Goal: Navigation & Orientation: Find specific page/section

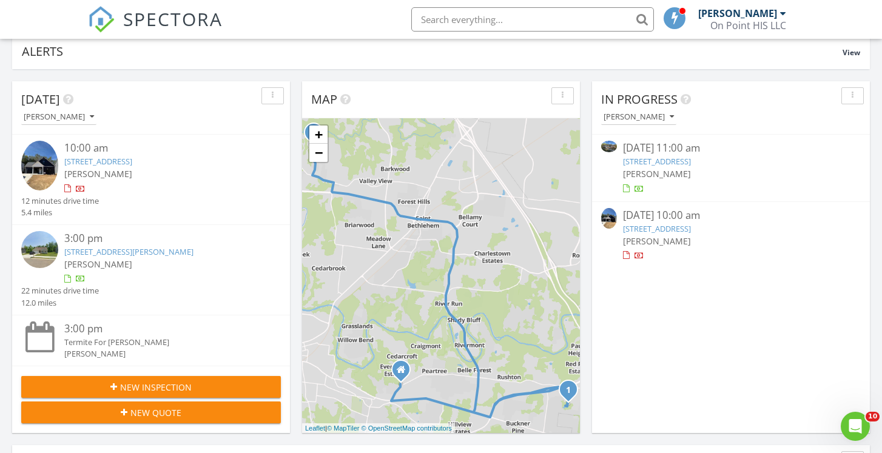
click at [657, 160] on link "740 Acorn Dr, Clarksville, TN 37043" at bounding box center [657, 161] width 68 height 11
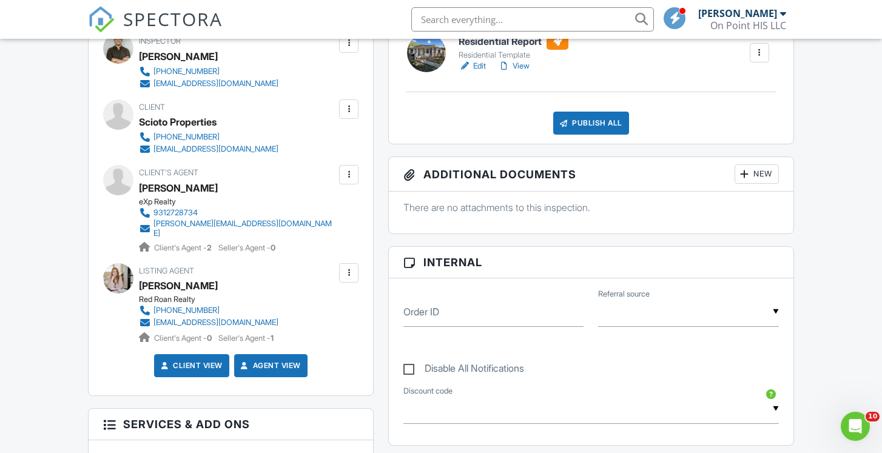
scroll to position [254, 0]
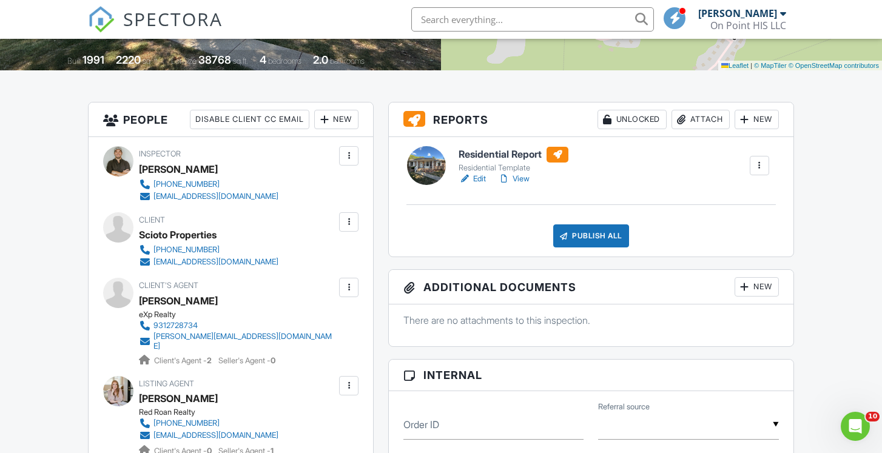
click at [515, 179] on link "View" at bounding box center [514, 179] width 32 height 12
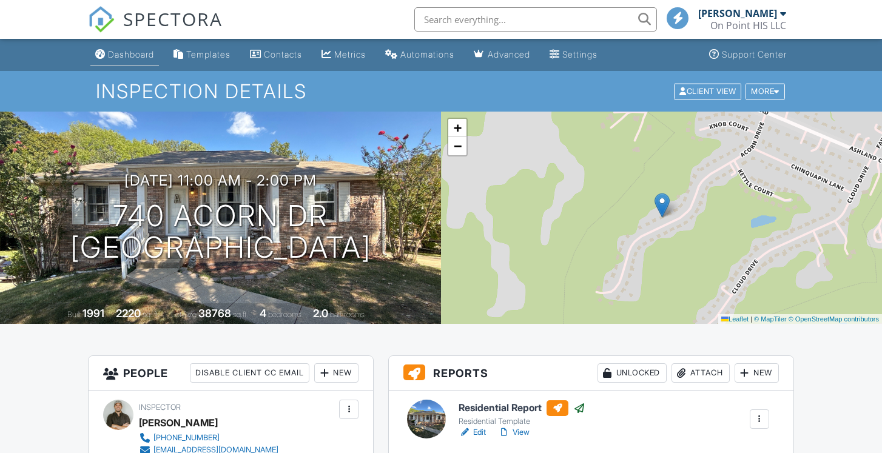
click at [115, 55] on div "Dashboard" at bounding box center [131, 54] width 46 height 10
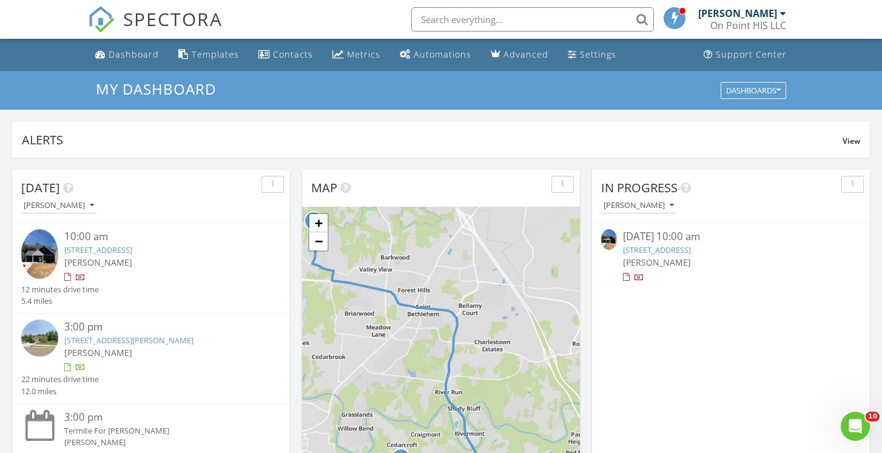
click at [580, 56] on div "Settings" at bounding box center [598, 55] width 36 height 12
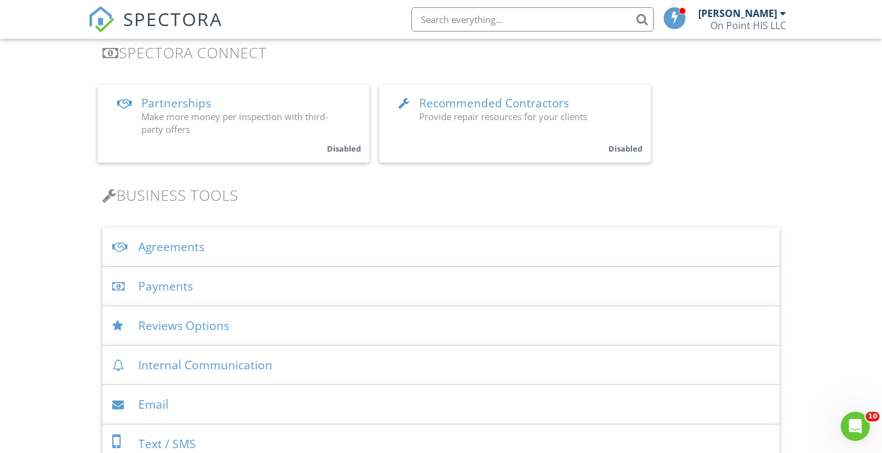
scroll to position [261, 0]
click at [167, 292] on div "Payments" at bounding box center [441, 285] width 676 height 39
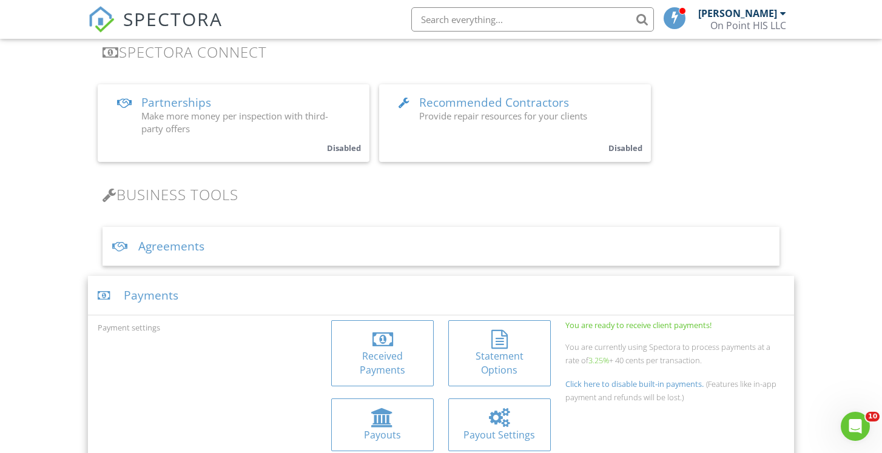
click at [386, 358] on div "Received Payments" at bounding box center [382, 362] width 83 height 27
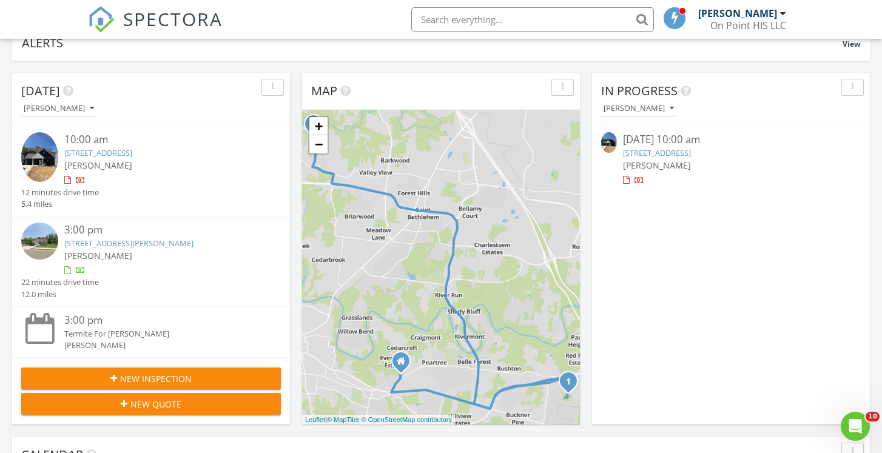
scroll to position [107, 0]
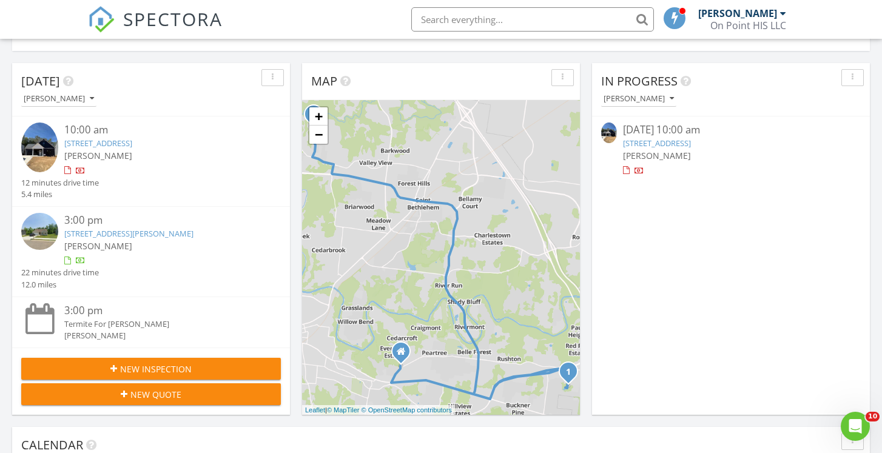
click at [132, 142] on link "256 Switchgrass Dr (Lot 11), Clarksville, TN 37043" at bounding box center [98, 143] width 68 height 11
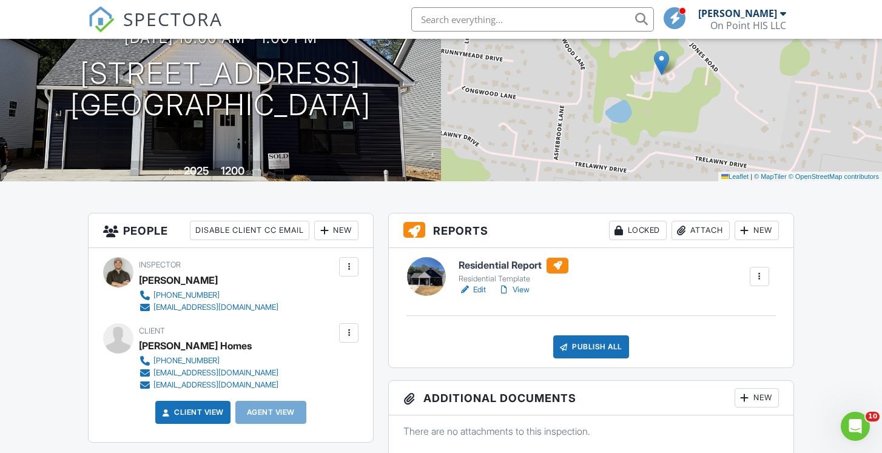
scroll to position [145, 0]
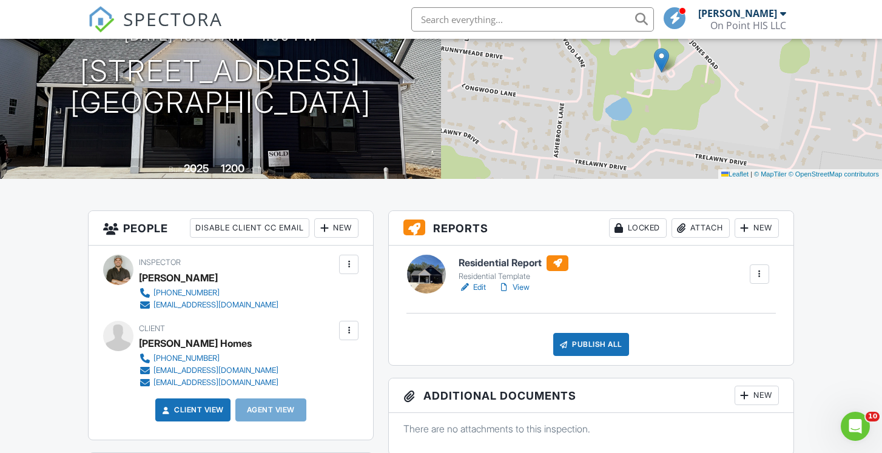
click at [479, 286] on link "Edit" at bounding box center [472, 287] width 27 height 12
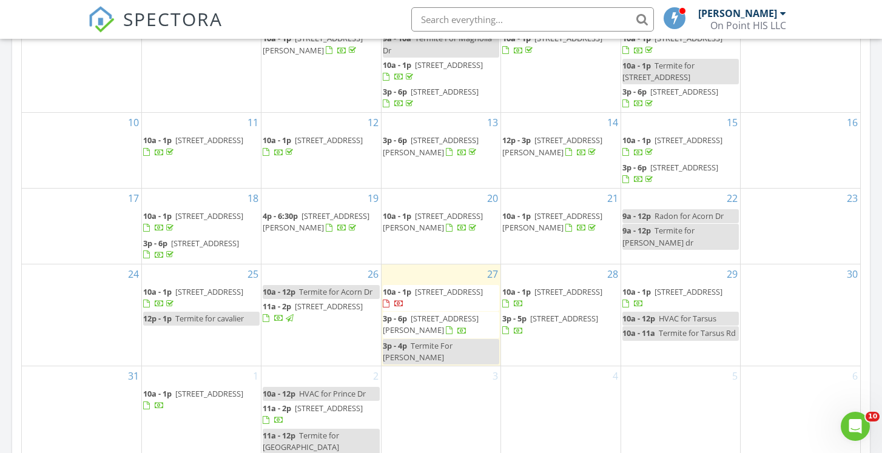
scroll to position [662, 0]
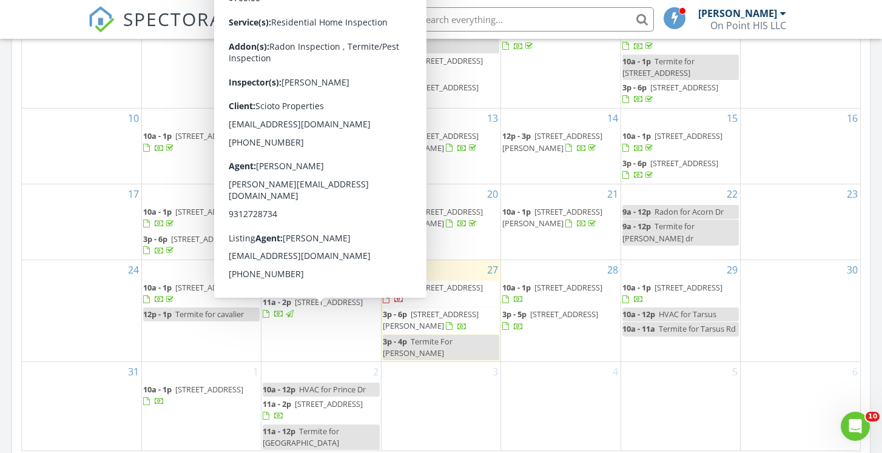
click at [307, 308] on span "740 Acorn Dr, Clarksville 37043" at bounding box center [329, 302] width 68 height 11
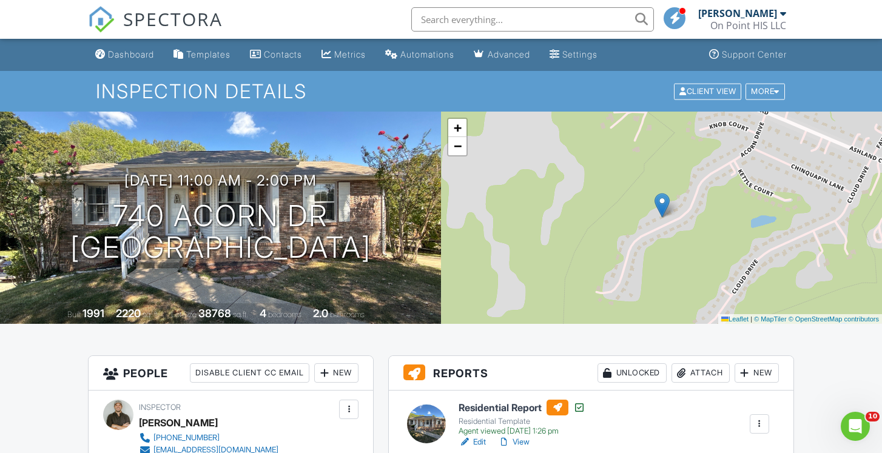
click at [135, 39] on div "SPECTORA" at bounding box center [155, 19] width 135 height 39
click at [129, 55] on div "Dashboard" at bounding box center [131, 54] width 46 height 10
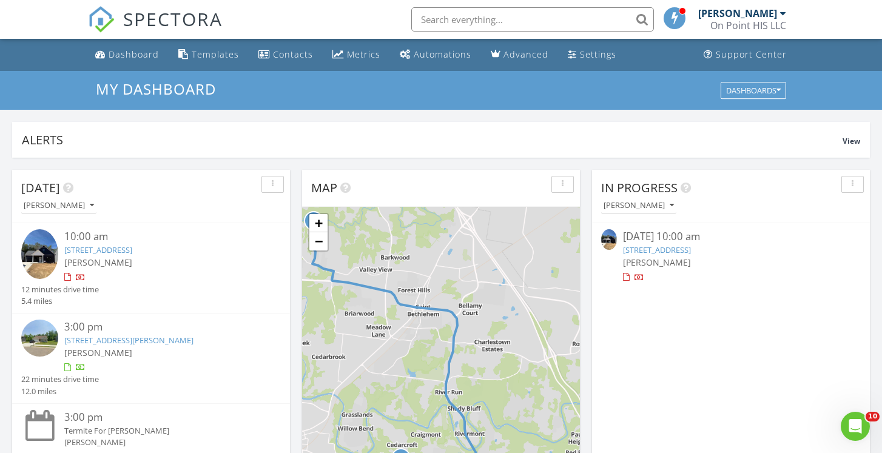
click at [132, 246] on link "[STREET_ADDRESS]" at bounding box center [98, 249] width 68 height 11
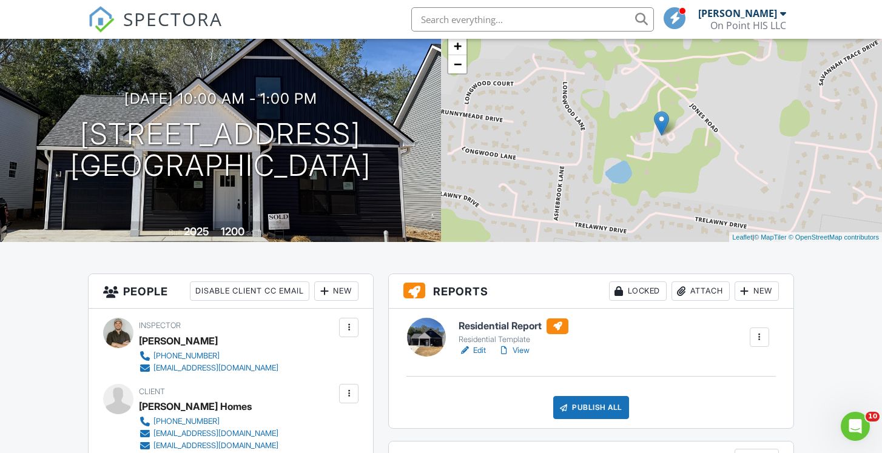
scroll to position [106, 0]
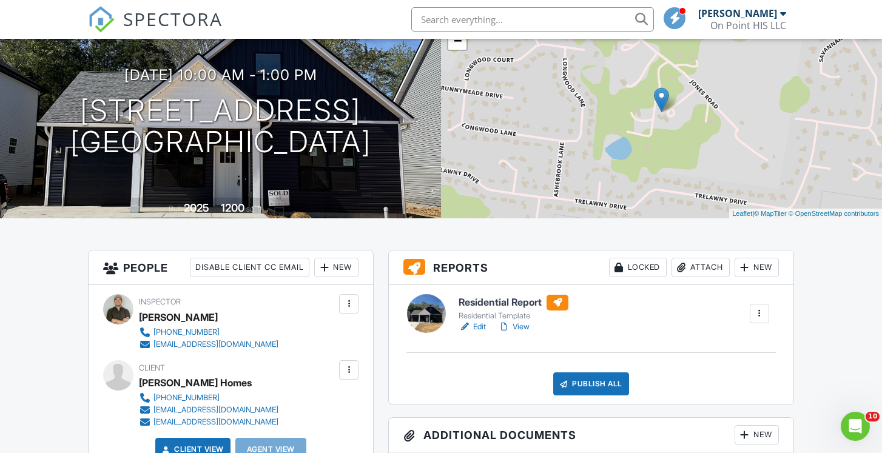
click at [516, 328] on link "View" at bounding box center [514, 327] width 32 height 12
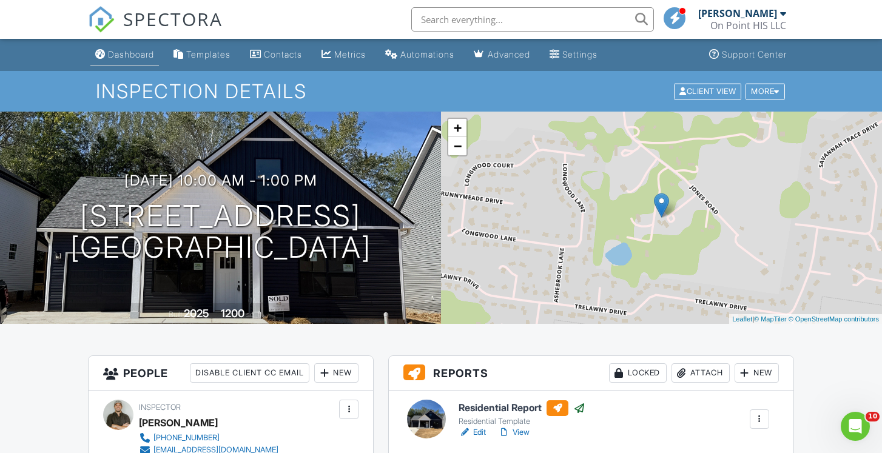
click at [136, 50] on div "Dashboard" at bounding box center [131, 54] width 46 height 10
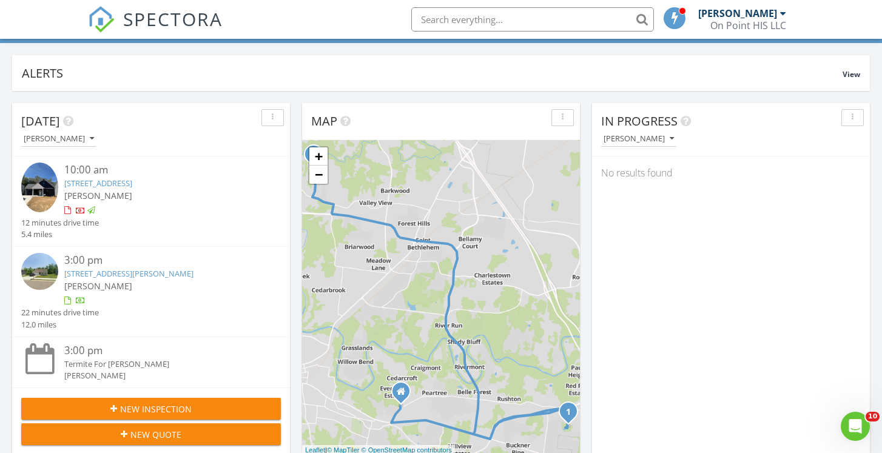
scroll to position [69, 0]
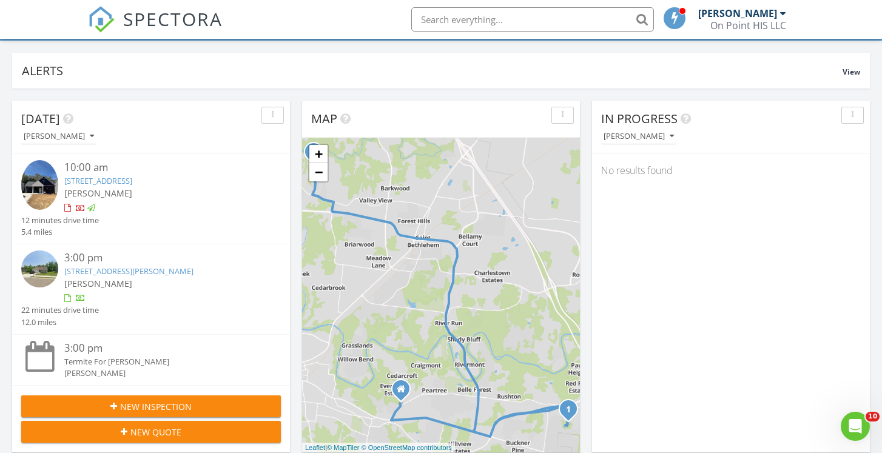
click at [157, 269] on link "[STREET_ADDRESS][PERSON_NAME]" at bounding box center [128, 271] width 129 height 11
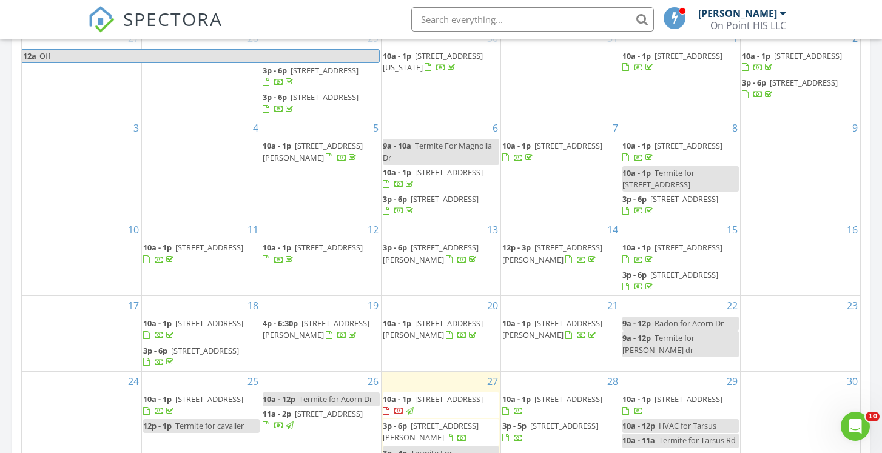
scroll to position [71, 0]
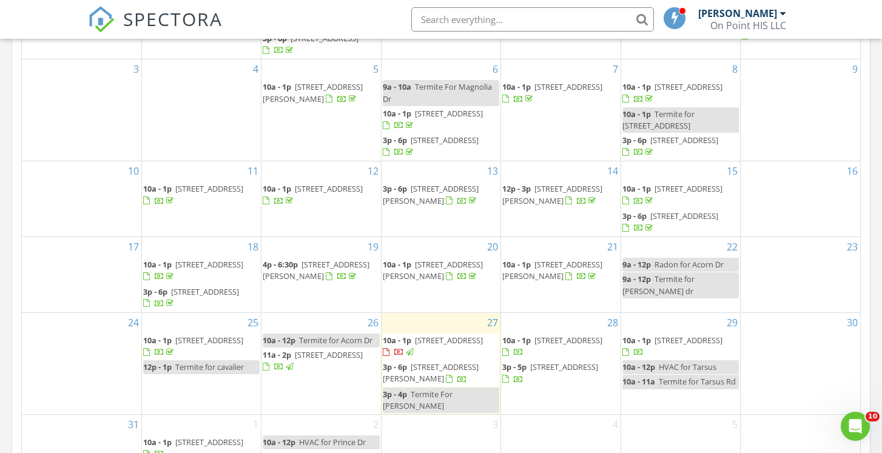
click at [418, 384] on span "2949 Lancelot Ln, Clarksville 37040" at bounding box center [431, 373] width 96 height 22
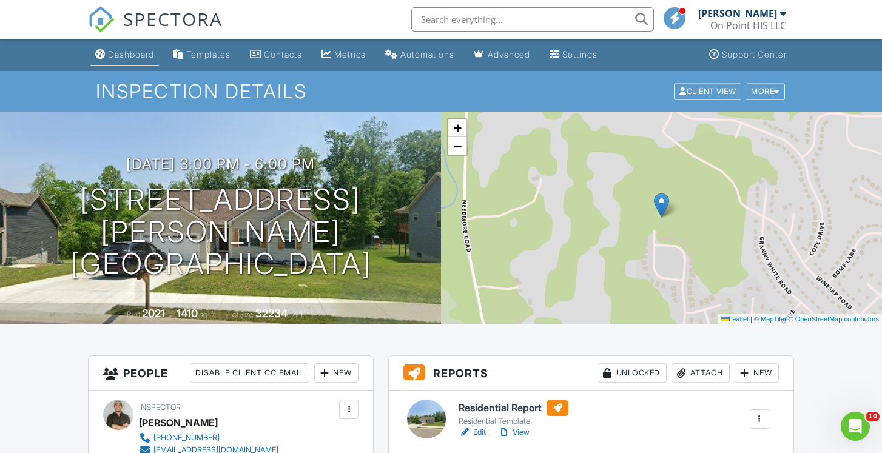
click at [106, 49] on link "Dashboard" at bounding box center [124, 55] width 69 height 22
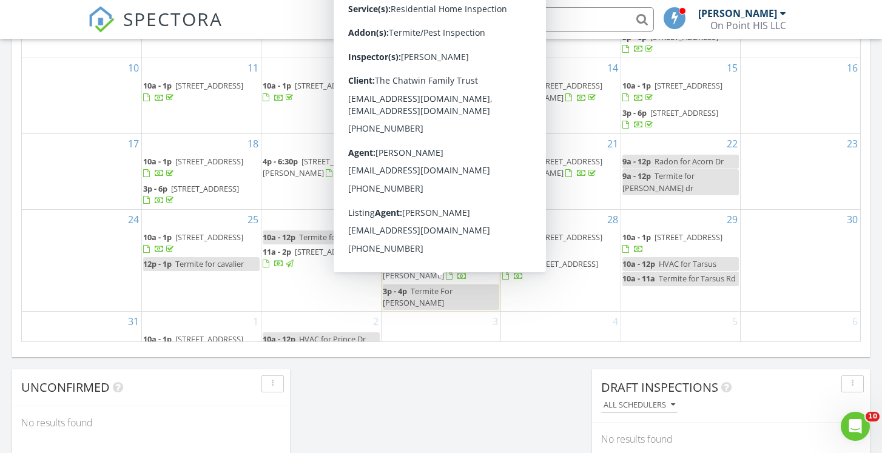
scroll to position [71, 0]
